Goal: Task Accomplishment & Management: Manage account settings

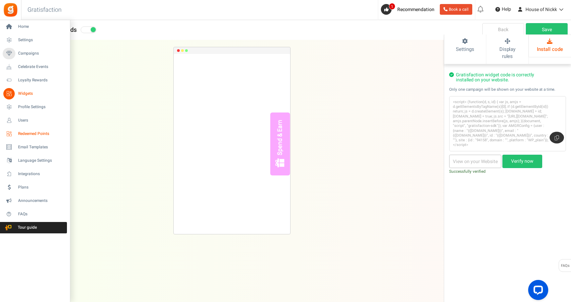
click at [34, 130] on link "Redeemed Points" at bounding box center [35, 133] width 64 height 11
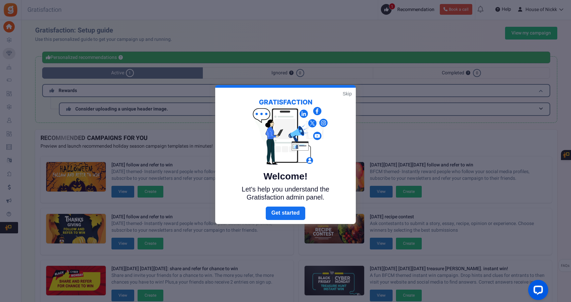
click at [348, 92] on link "Skip" at bounding box center [346, 93] width 9 height 7
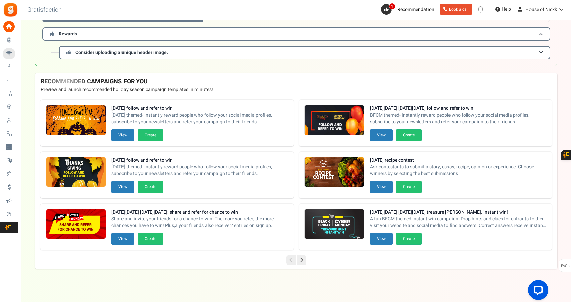
scroll to position [56, 0]
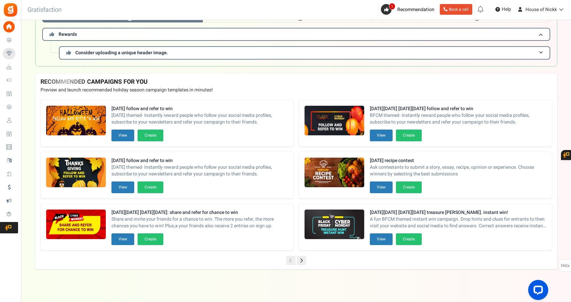
click at [305, 262] on icon at bounding box center [301, 260] width 9 height 9
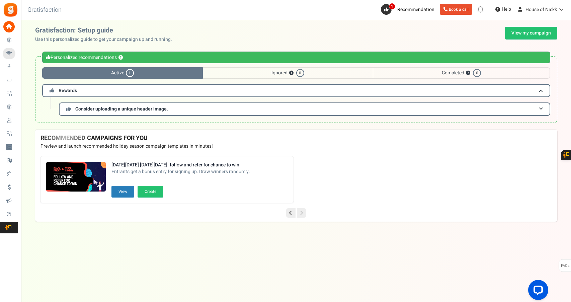
scroll to position [0, 0]
click at [288, 215] on icon at bounding box center [291, 212] width 9 height 9
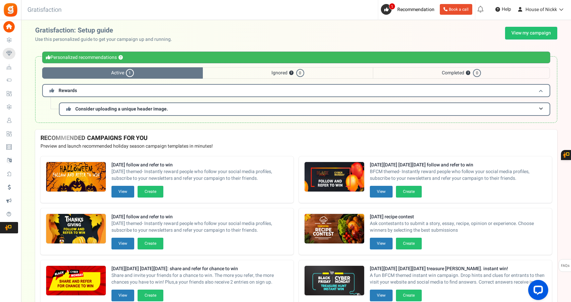
click at [99, 93] on h3 "Rewards" at bounding box center [296, 90] width 508 height 13
click at [119, 109] on div "Personalized recommendations ? Active 1 Ignored ? 0 Completed ? 0 Rewards Consi…" at bounding box center [296, 89] width 522 height 67
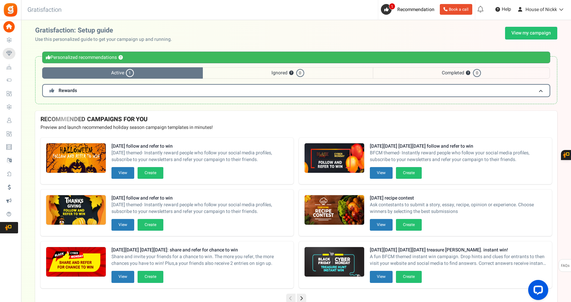
click at [250, 72] on span "Ignored ? 0" at bounding box center [288, 72] width 170 height 11
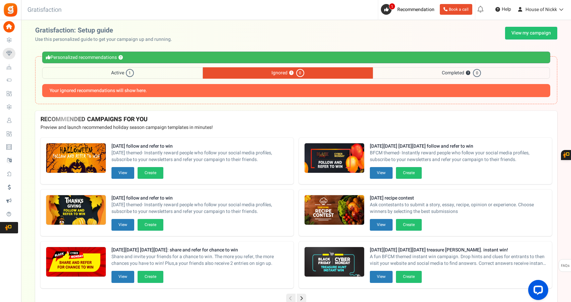
click at [397, 70] on span "Completed ? 0" at bounding box center [461, 72] width 177 height 11
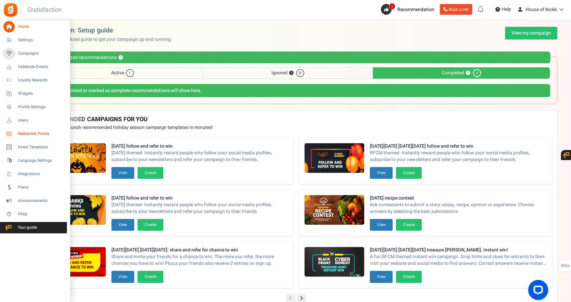
click at [45, 135] on span "Redeemed Points" at bounding box center [41, 134] width 47 height 6
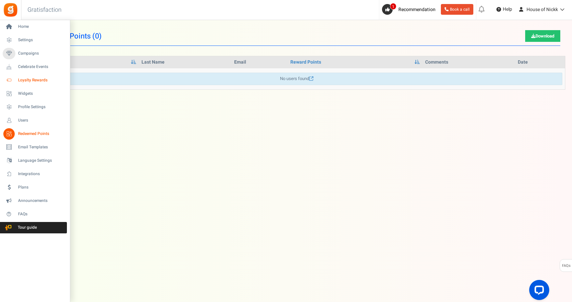
click at [33, 81] on span "Loyalty Rewards" at bounding box center [41, 80] width 47 height 6
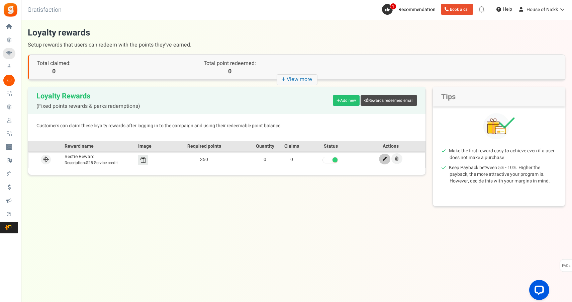
click at [383, 157] on icon at bounding box center [385, 159] width 4 height 4
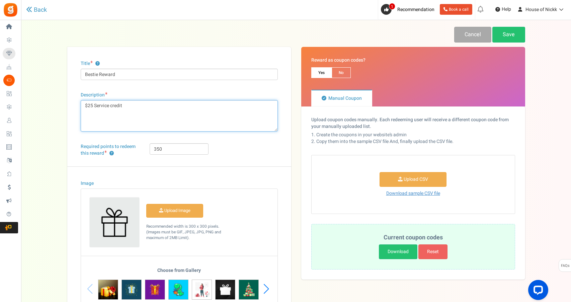
click at [94, 104] on textarea "$25 Service credit" at bounding box center [179, 115] width 197 height 31
click at [91, 105] on textarea "$25 Service credit" at bounding box center [179, 115] width 197 height 31
type textarea "$15 Service credit"
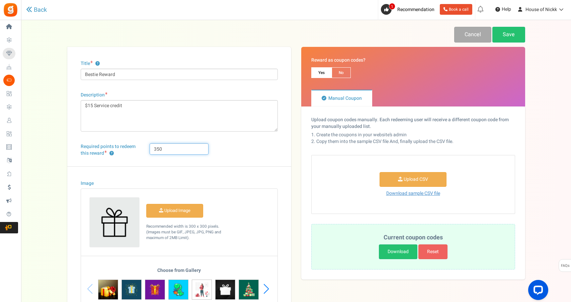
click at [179, 147] on input "350" at bounding box center [179, 148] width 59 height 11
click at [207, 133] on div "Title ? Bestie Reward Description $25 Service credit Char(s) : 0 Required point…" at bounding box center [179, 185] width 224 height 276
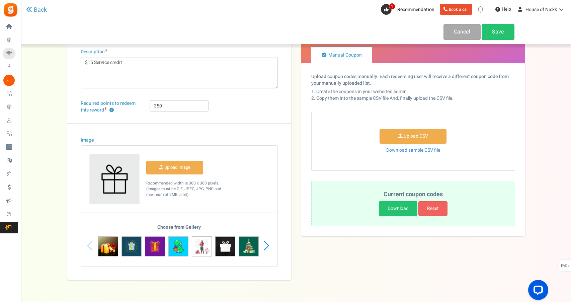
scroll to position [55, 0]
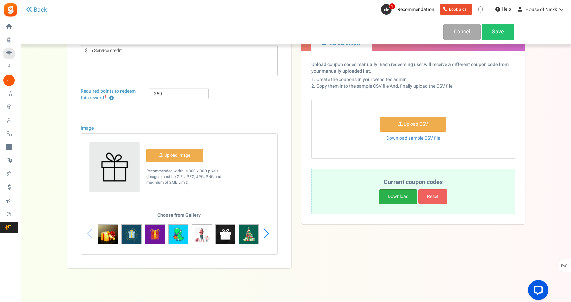
click at [399, 195] on link "Download" at bounding box center [398, 196] width 38 height 15
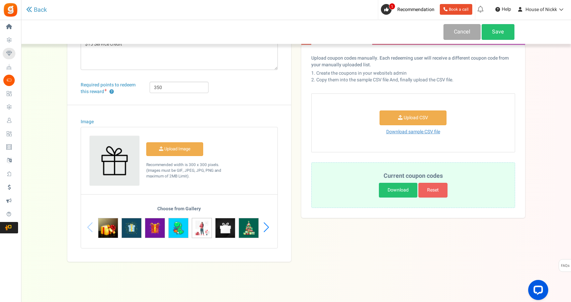
scroll to position [62, 0]
click at [269, 227] on div "Next slide" at bounding box center [266, 227] width 9 height 20
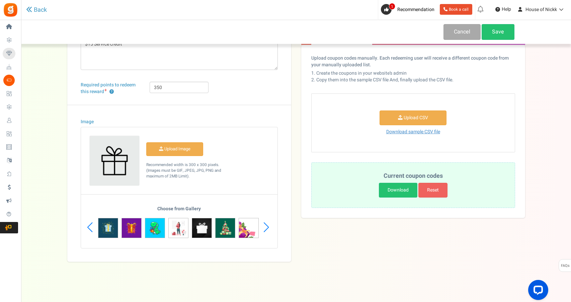
click at [269, 227] on div "Next slide" at bounding box center [266, 227] width 9 height 20
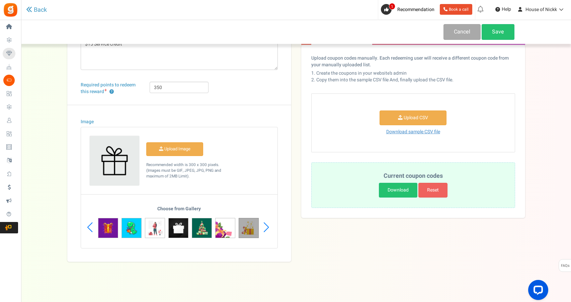
click at [244, 226] on img at bounding box center [248, 228] width 20 height 20
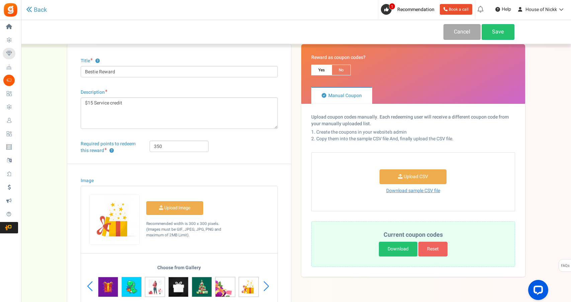
scroll to position [0, 0]
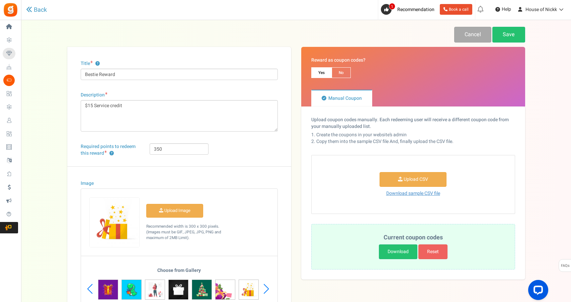
click at [341, 70] on span "No" at bounding box center [340, 72] width 19 height 11
click at [336, 70] on input "No" at bounding box center [333, 71] width 4 height 4
radio input "true"
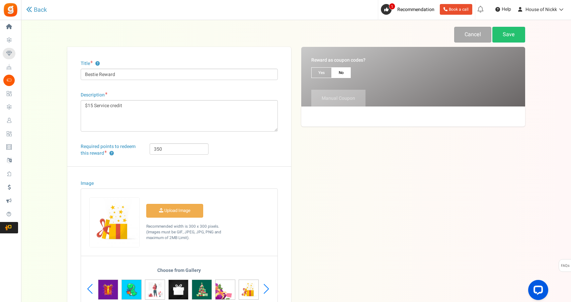
click at [324, 72] on span "Yes" at bounding box center [321, 72] width 20 height 11
click at [315, 72] on input "Yes" at bounding box center [313, 71] width 4 height 4
radio input "true"
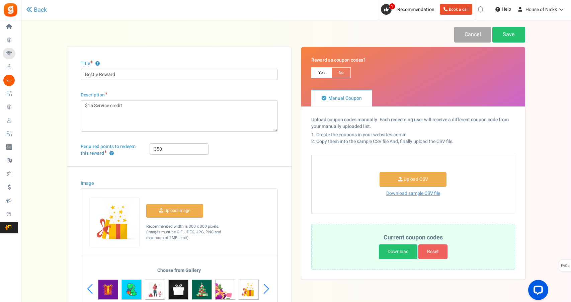
click at [338, 100] on span "Manual Coupon" at bounding box center [344, 98] width 33 height 7
click at [315, 95] on input "Manual Coupon" at bounding box center [313, 93] width 4 height 4
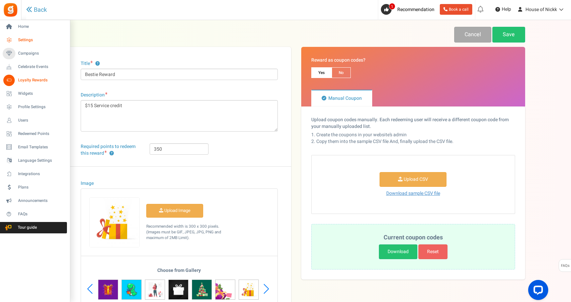
click at [45, 36] on link "Settings" at bounding box center [35, 39] width 64 height 11
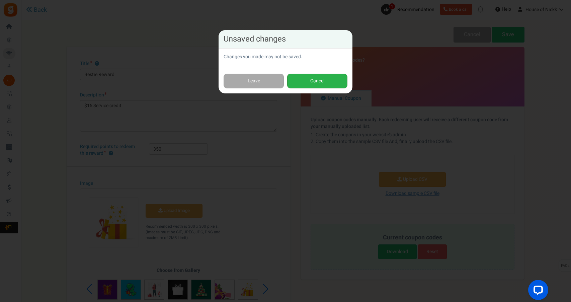
click at [306, 75] on button "Cancel" at bounding box center [317, 81] width 60 height 15
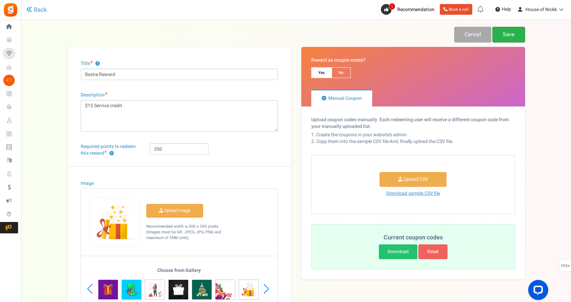
click at [500, 29] on link "Save" at bounding box center [508, 35] width 33 height 16
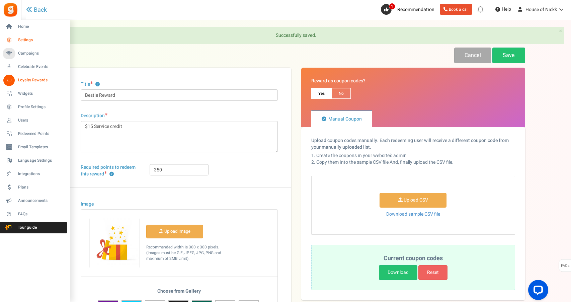
click at [14, 37] on link "Settings" at bounding box center [35, 39] width 64 height 11
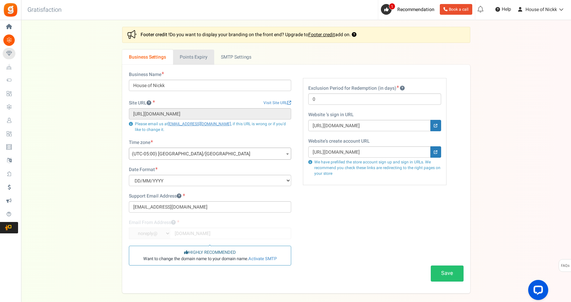
click at [197, 55] on link "Points Expiry" at bounding box center [193, 57] width 41 height 15
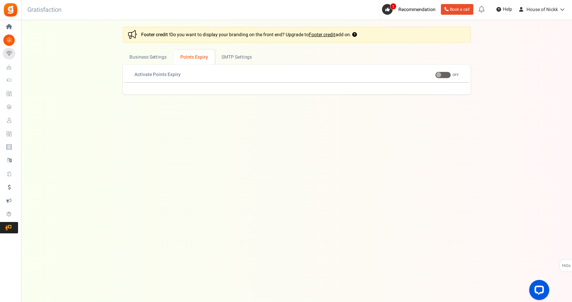
click at [441, 78] on span at bounding box center [443, 75] width 16 height 7
click at [435, 77] on input "ON OFF" at bounding box center [435, 75] width 0 height 4
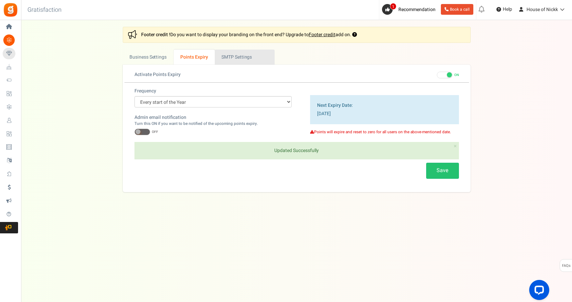
click at [237, 53] on link "Active SMTP Settings" at bounding box center [245, 57] width 60 height 15
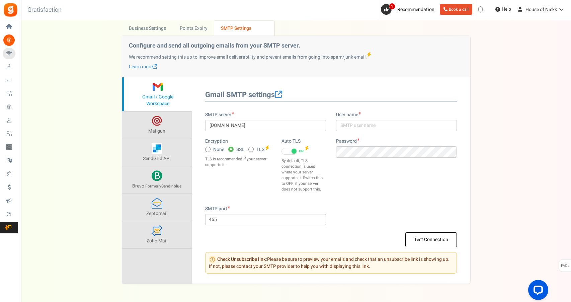
scroll to position [30, 0]
click at [155, 30] on link "Business Settings" at bounding box center [147, 27] width 51 height 15
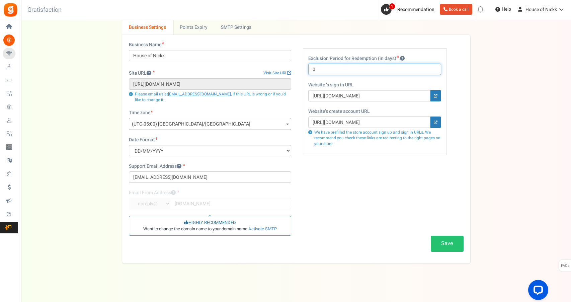
click at [328, 69] on input "0" at bounding box center [374, 69] width 133 height 11
click at [210, 124] on span "(UTC-05:00) America/Chicago" at bounding box center [210, 124] width 162 height 12
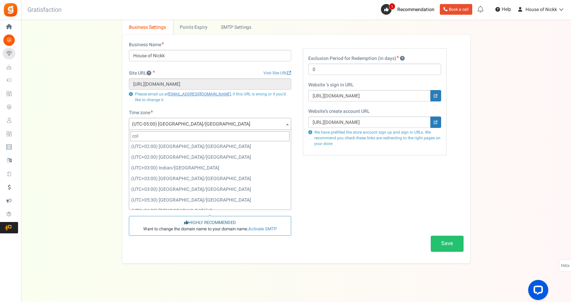
scroll to position [0, 0]
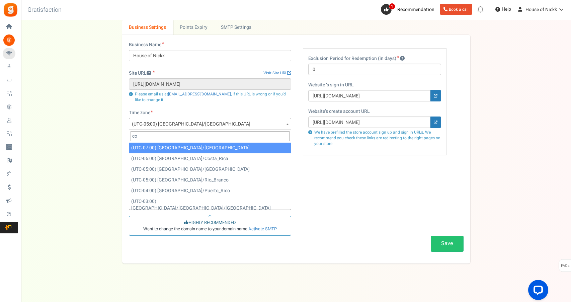
type input "c"
type input "new"
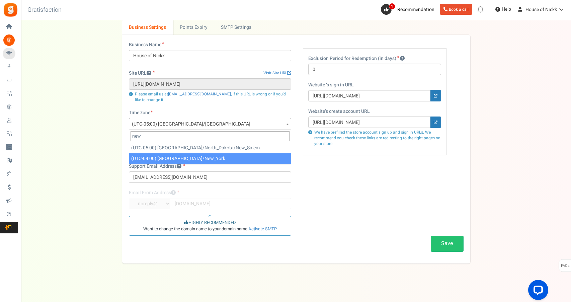
select select "America/New_York"
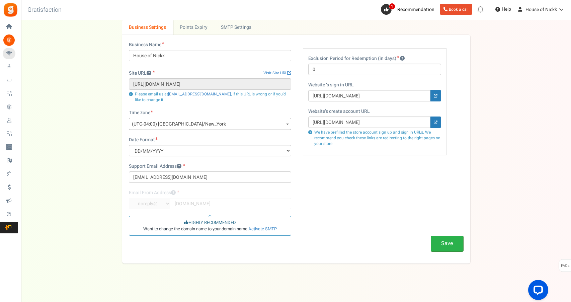
click at [452, 240] on button "Save" at bounding box center [446, 243] width 33 height 16
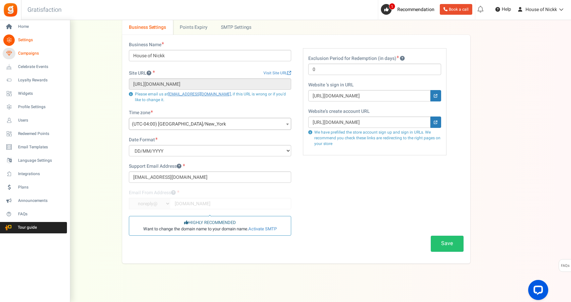
click at [30, 55] on span "Campaigns" at bounding box center [41, 54] width 47 height 6
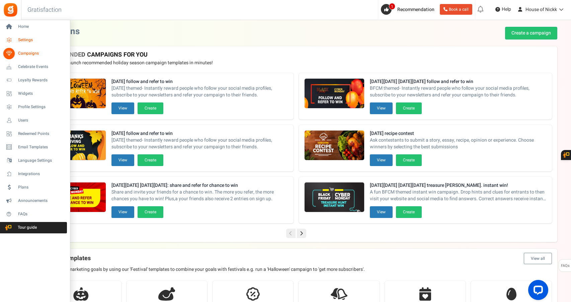
click at [27, 42] on span "Settings" at bounding box center [41, 40] width 47 height 6
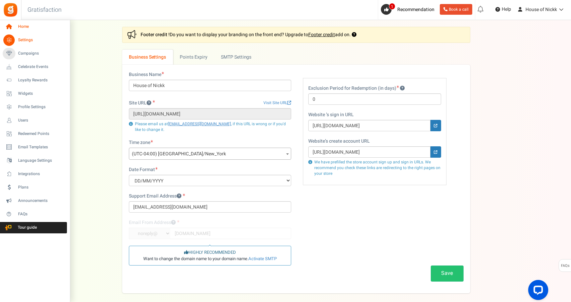
click at [24, 31] on link "Home" at bounding box center [35, 26] width 64 height 11
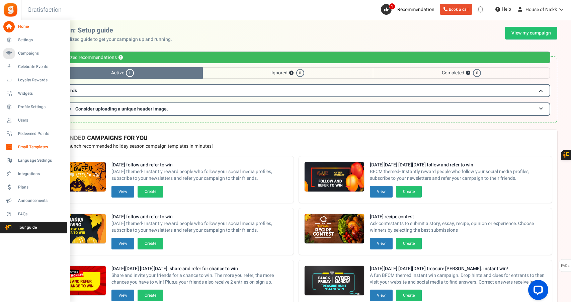
click at [47, 145] on span "Email Templates" at bounding box center [41, 147] width 47 height 6
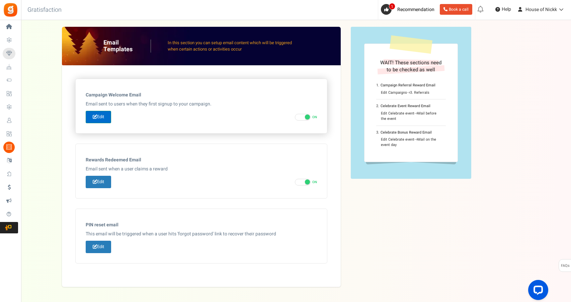
click at [108, 118] on link "Edit" at bounding box center [98, 117] width 25 height 12
type input "Welcome to our [[Campaign Name]]"
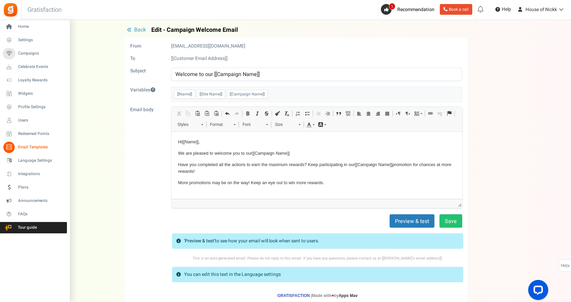
click at [40, 145] on span "Email Templates" at bounding box center [41, 147] width 47 height 6
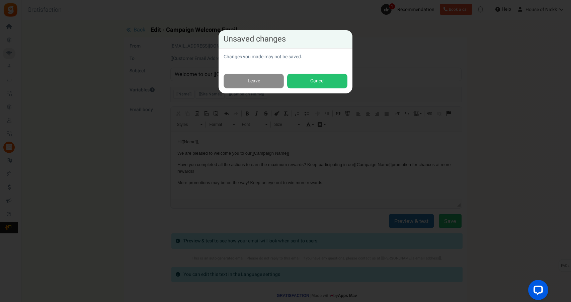
click at [261, 79] on link "Leave" at bounding box center [253, 81] width 60 height 15
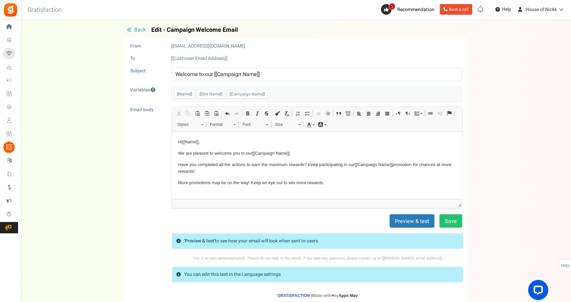
click at [135, 30] on span "Back" at bounding box center [140, 30] width 12 height 8
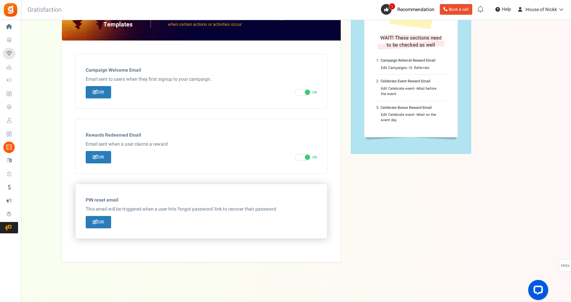
scroll to position [24, 0]
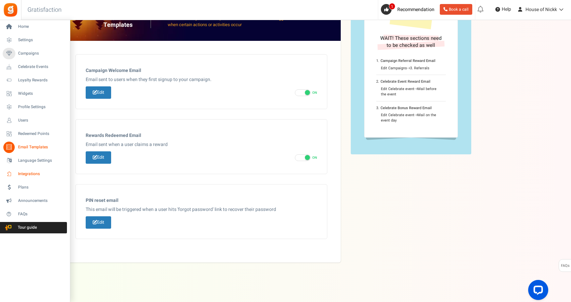
click at [46, 172] on span "Integrations" at bounding box center [41, 174] width 47 height 6
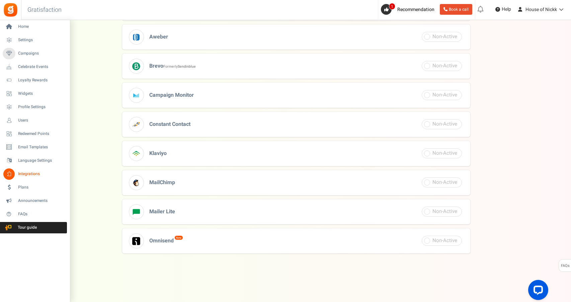
scroll to position [201, 0]
click at [23, 186] on span "Plans" at bounding box center [41, 187] width 47 height 6
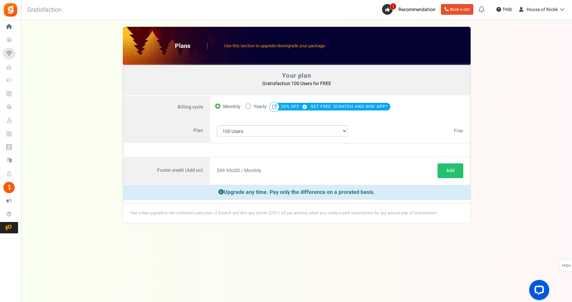
click at [252, 106] on label "50% OFF Limited time offer! Yearly 30% OFF GET FREE 'SCRATCH AND WIN' APP*" at bounding box center [317, 106] width 145 height 9
click at [250, 106] on input "50% OFF Limited time offer! Yearly 30% OFF GET FREE 'SCRATCH AND WIN' APP*" at bounding box center [247, 105] width 4 height 4
radio input "true"
click at [224, 104] on span "Monthly" at bounding box center [231, 106] width 17 height 9
click at [219, 104] on input "Monthly" at bounding box center [217, 105] width 4 height 4
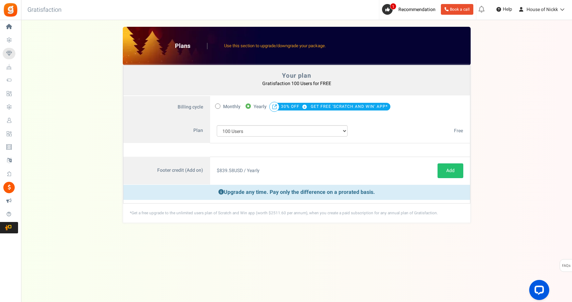
radio input "true"
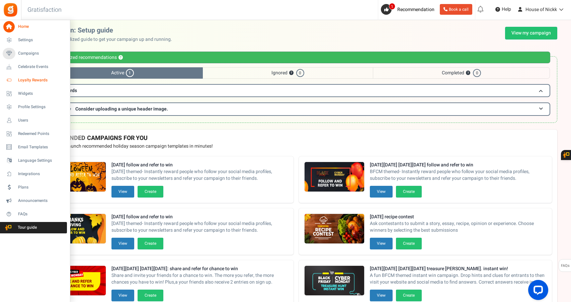
click at [55, 82] on span "Loyalty Rewards" at bounding box center [41, 80] width 47 height 6
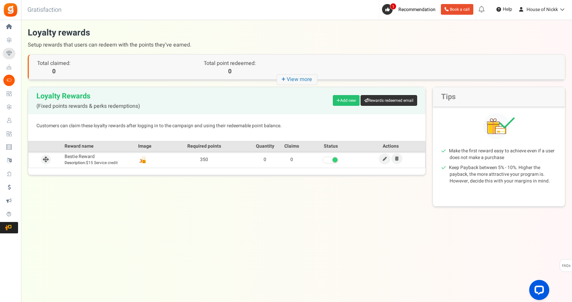
click at [405, 100] on link "Rewards redeemed email" at bounding box center [389, 100] width 57 height 11
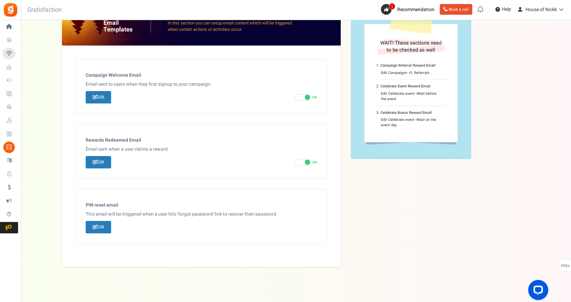
scroll to position [24, 0]
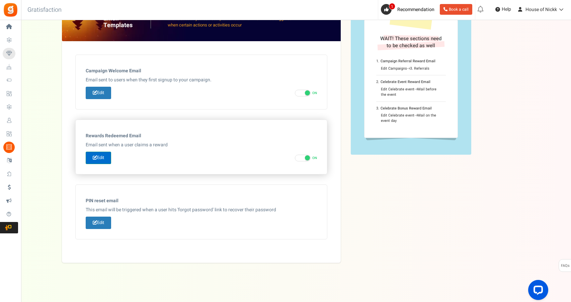
click at [102, 161] on link "Edit" at bounding box center [98, 158] width 25 height 12
type input "Thank you for redeeming points at [[Site Name]]"
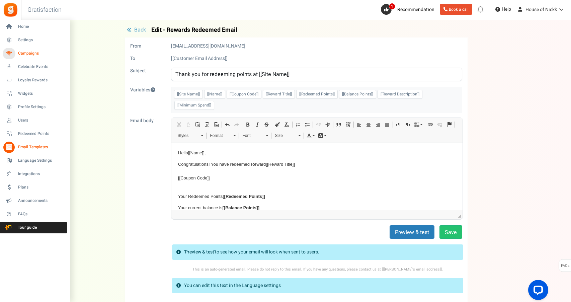
scroll to position [0, 0]
click at [13, 26] on icon at bounding box center [8, 26] width 11 height 11
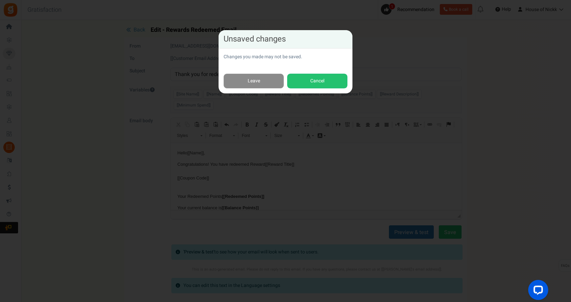
click at [274, 83] on link "Leave" at bounding box center [253, 81] width 60 height 15
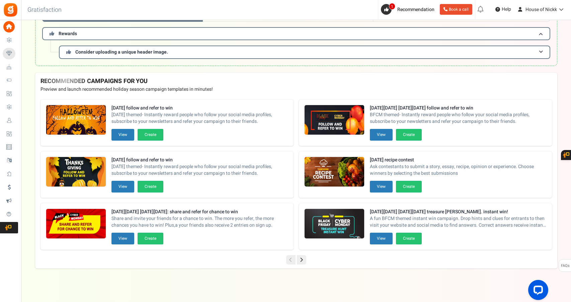
scroll to position [57, 0]
